Goal: Navigation & Orientation: Find specific page/section

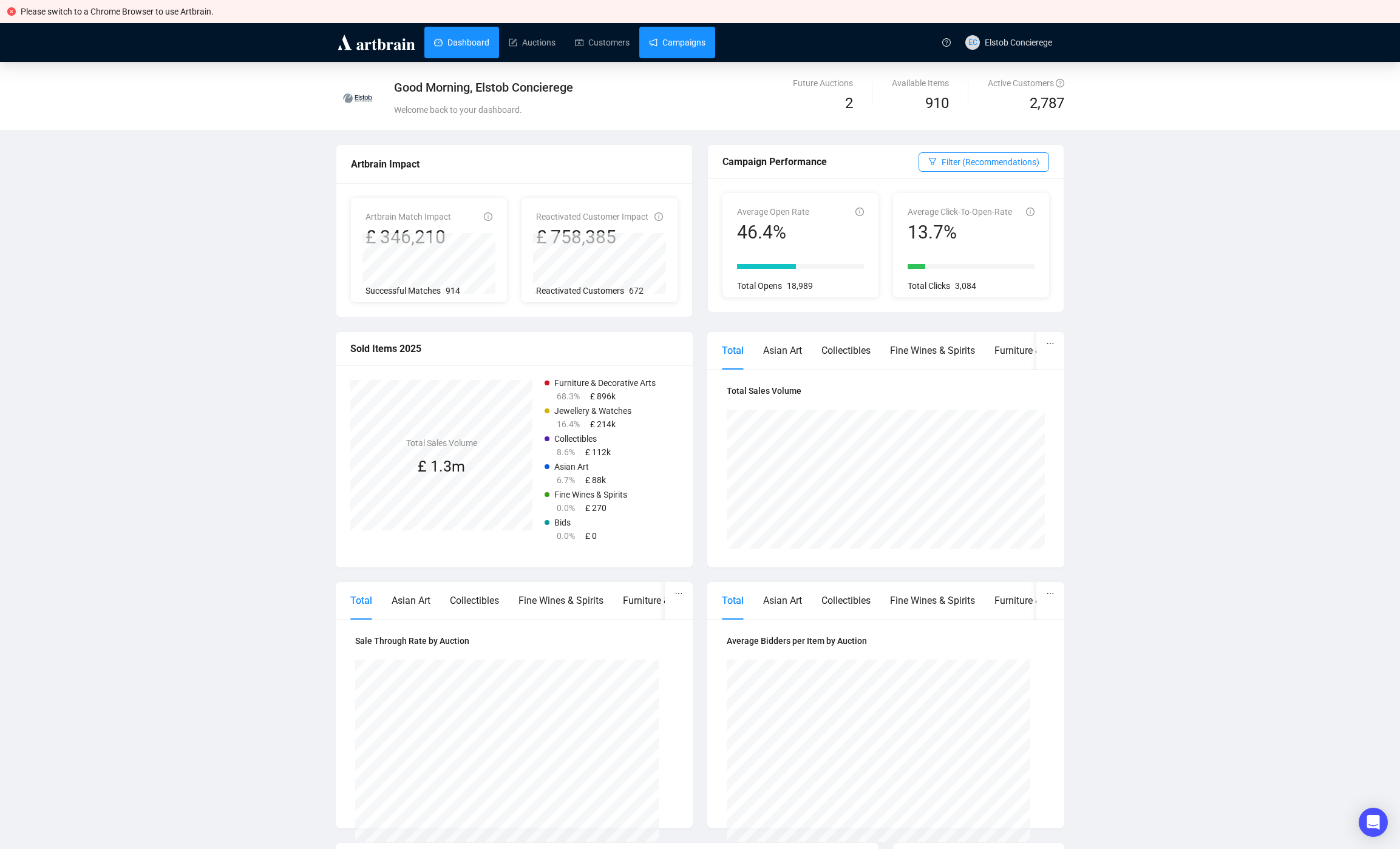
click at [655, 37] on link "Campaigns" at bounding box center [676, 43] width 56 height 31
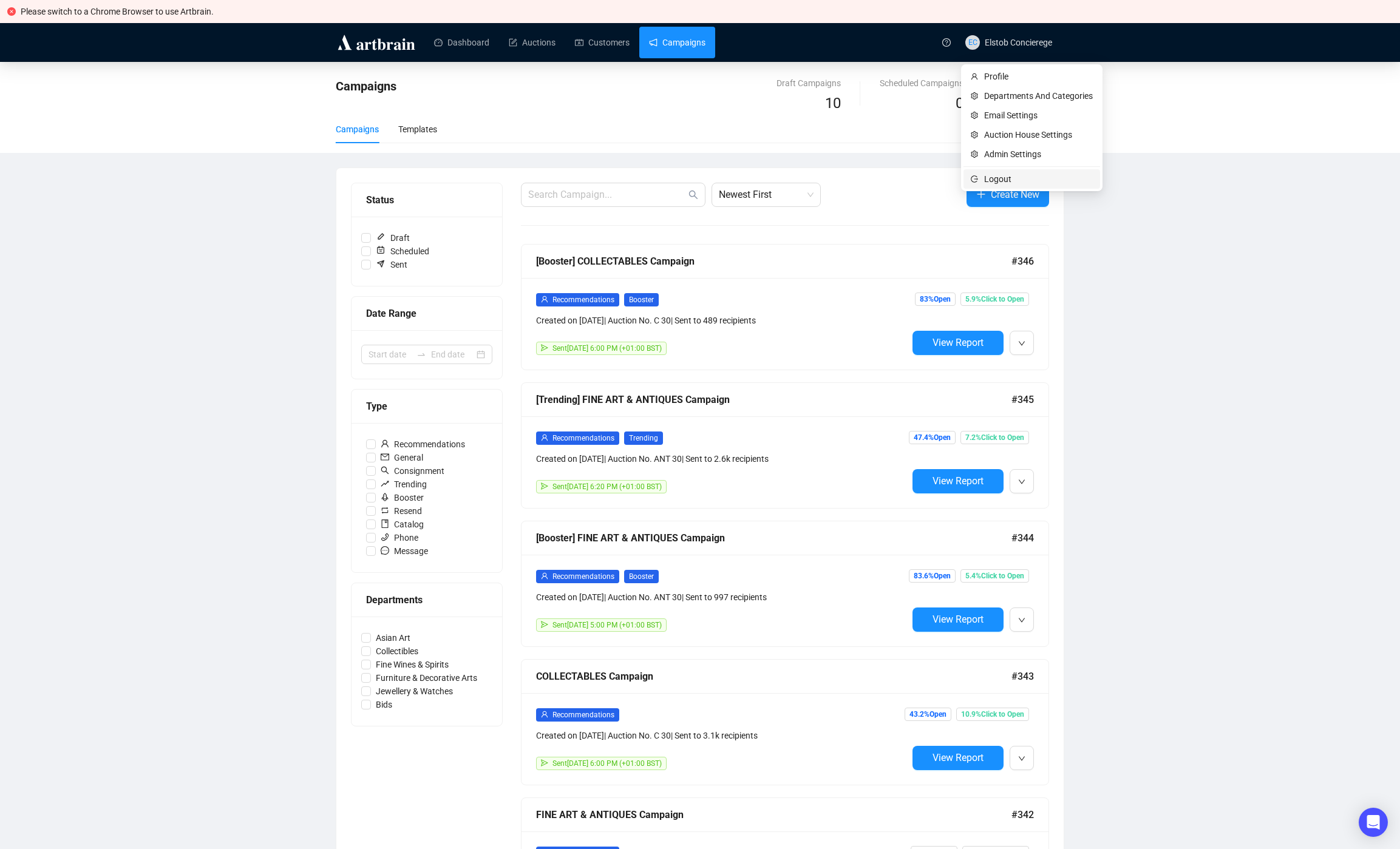
click at [1018, 175] on span "Logout" at bounding box center [1038, 179] width 108 height 13
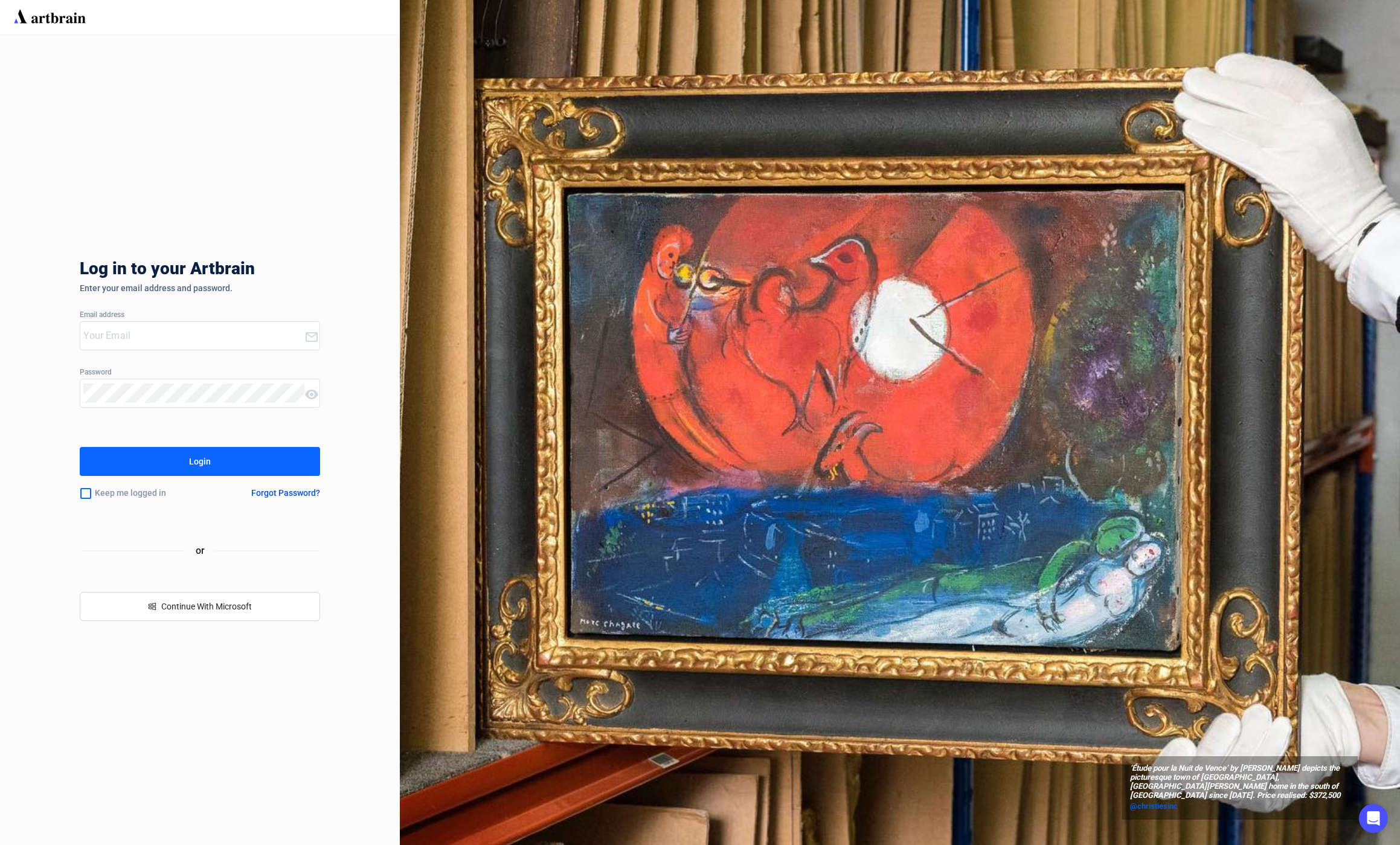
click at [156, 325] on div at bounding box center [192, 335] width 223 height 28
type input "f"
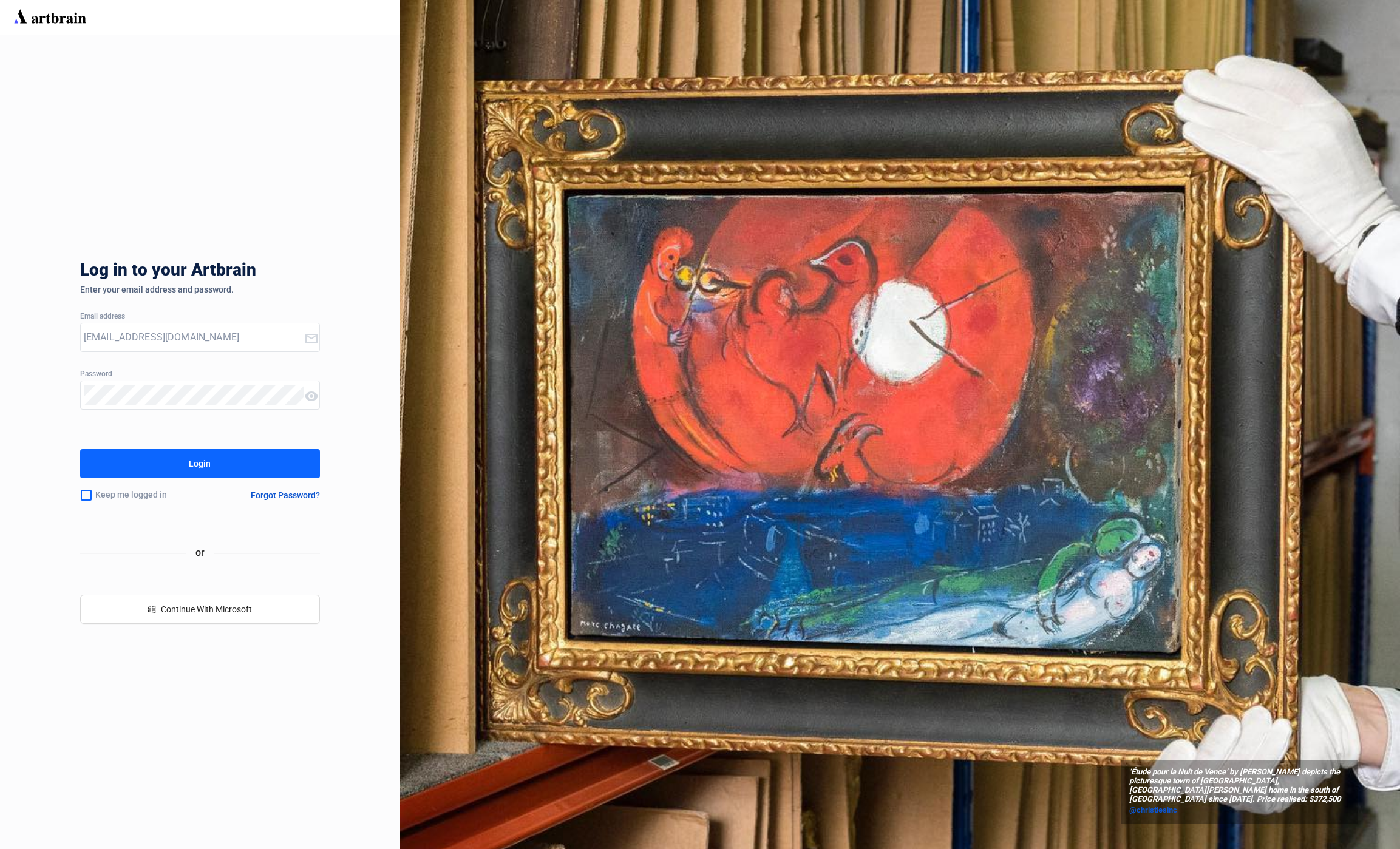
type input "[EMAIL_ADDRESS][DOMAIN_NAME]"
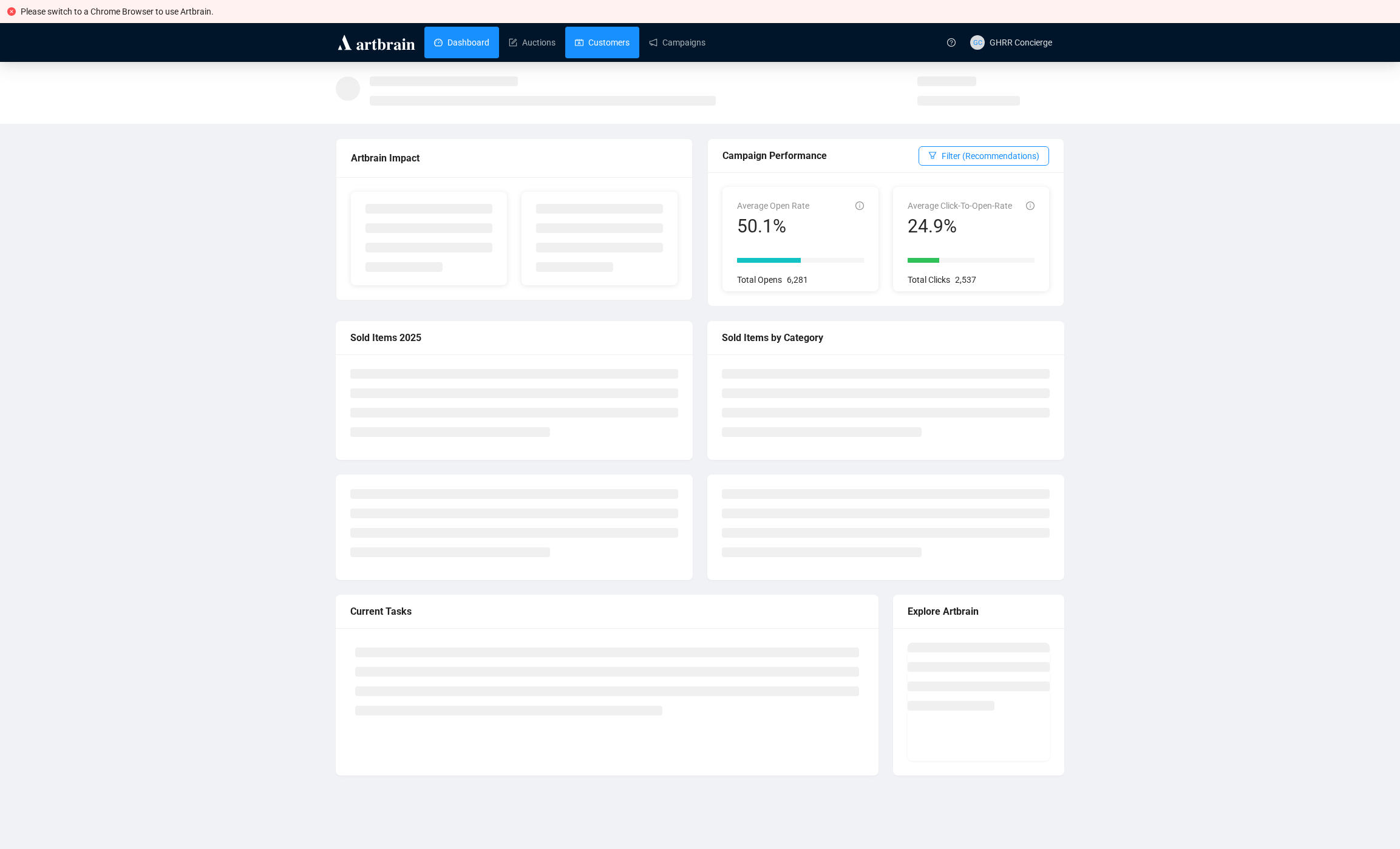
click at [601, 35] on link "Customers" at bounding box center [602, 43] width 55 height 31
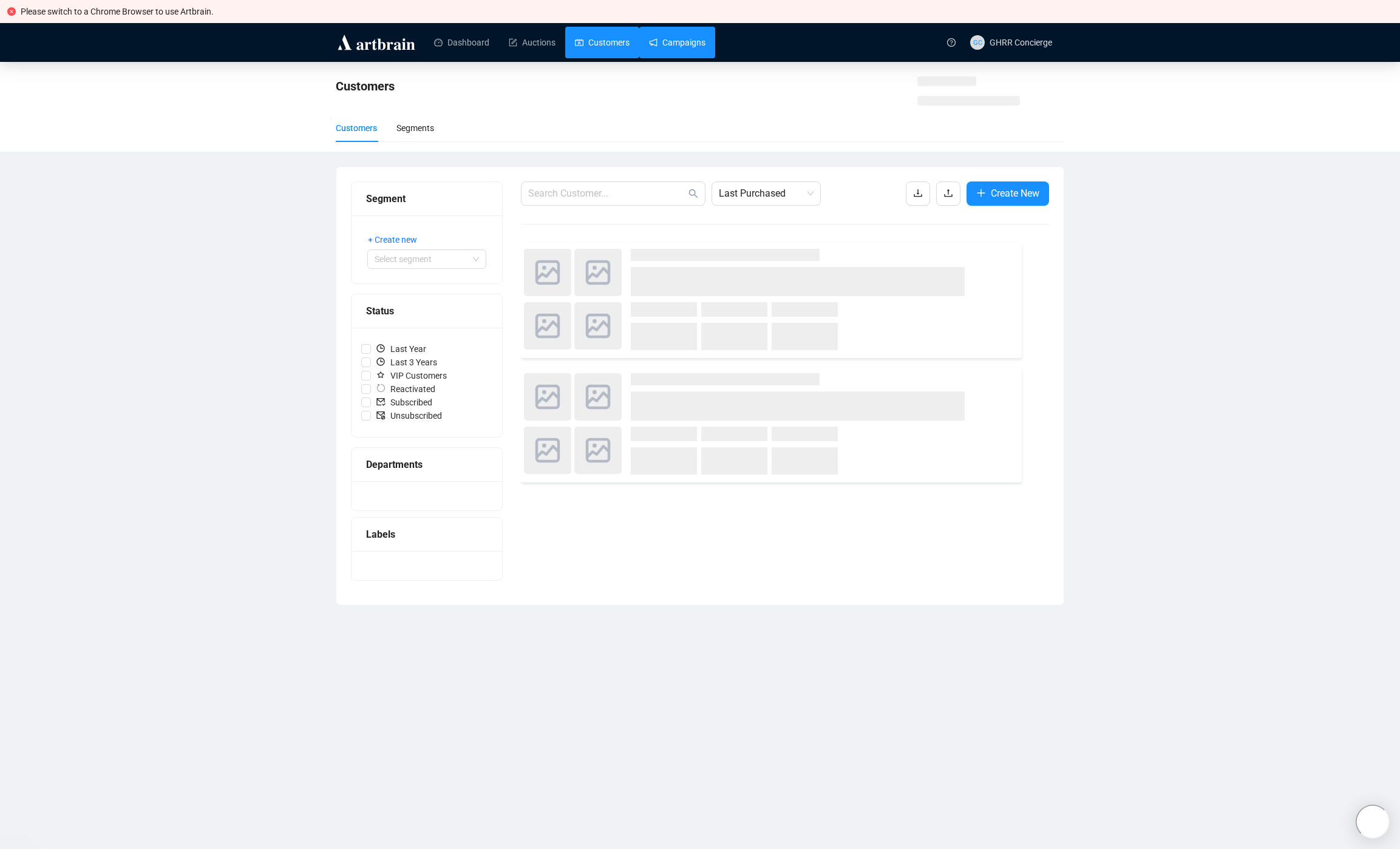
click at [700, 45] on link "Campaigns" at bounding box center [676, 43] width 56 height 31
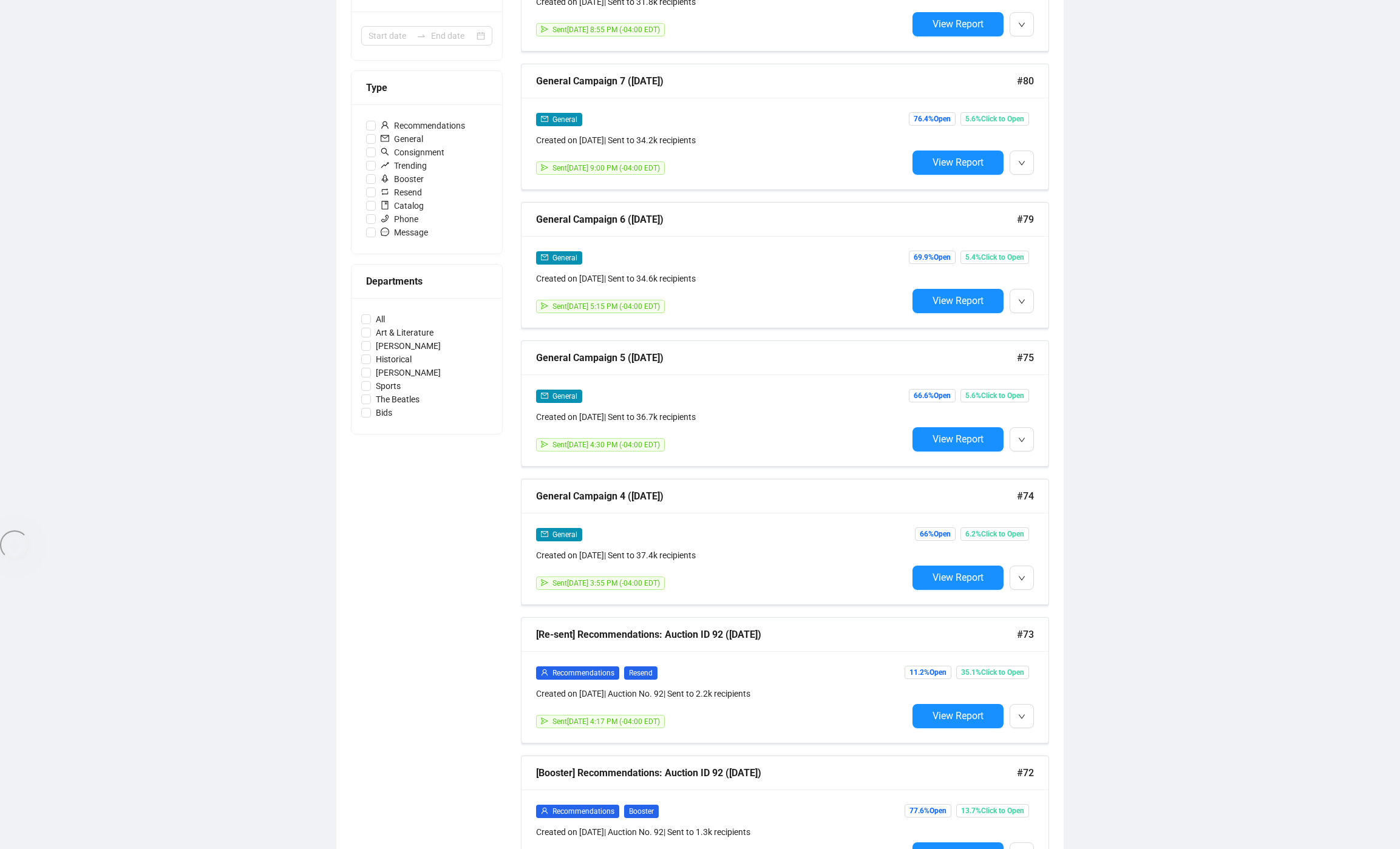
scroll to position [393, 0]
